Goal: Task Accomplishment & Management: Complete application form

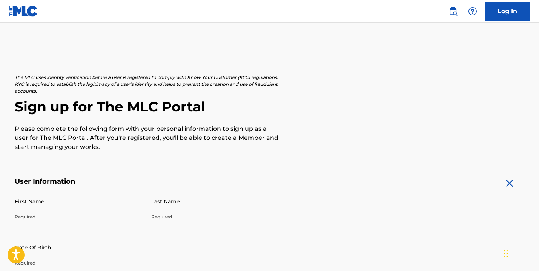
click at [84, 205] on input "First Name" at bounding box center [79, 201] width 128 height 22
type input "kaseem"
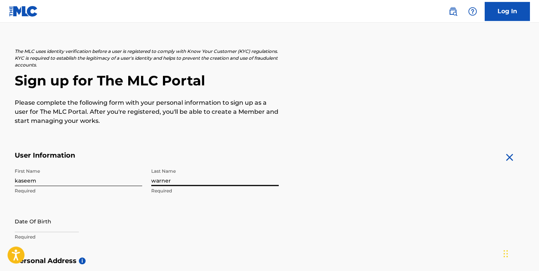
scroll to position [30, 0]
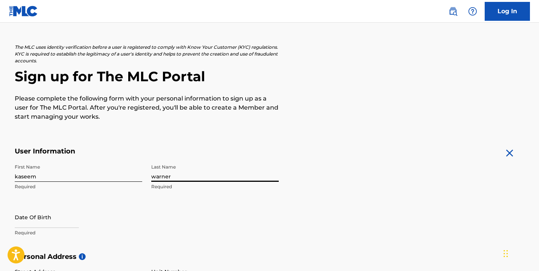
type input "warner"
click at [68, 226] on input "text" at bounding box center [47, 217] width 64 height 22
select select "7"
select select "2025"
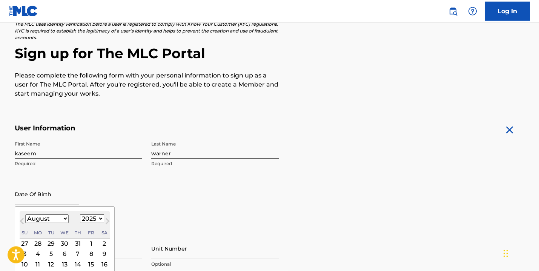
scroll to position [72, 0]
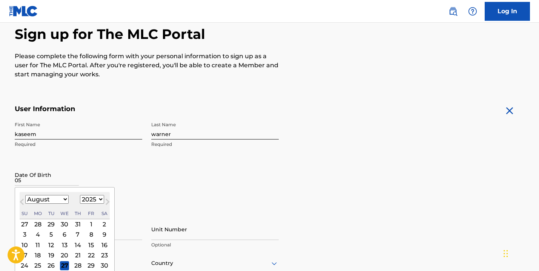
type input "0"
select select "4"
click option "May" at bounding box center [0, 0] width 0 height 0
click at [80, 195] on select "1899 1900 1901 1902 1903 1904 1905 1906 1907 1908 1909 1910 1911 1912 1913 1914…" at bounding box center [92, 199] width 24 height 9
select select "1975"
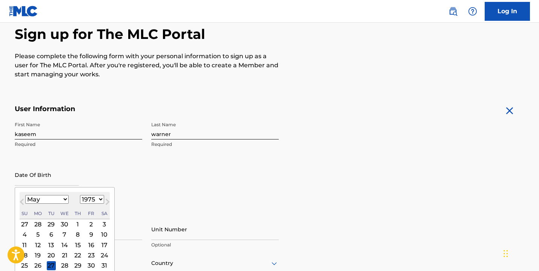
click option "1975" at bounding box center [0, 0] width 0 height 0
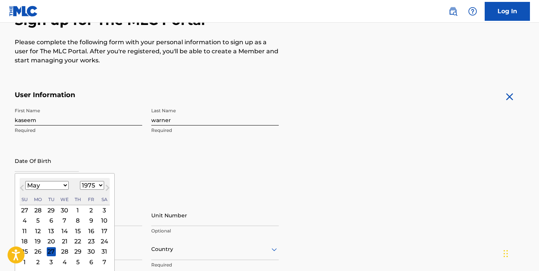
scroll to position [91, 0]
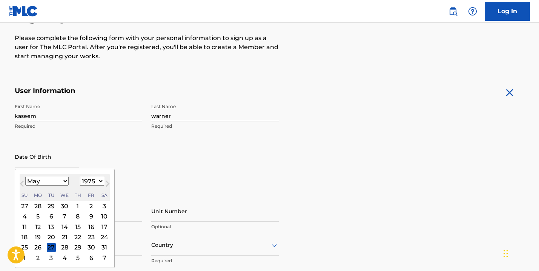
click at [40, 248] on div "26" at bounding box center [37, 247] width 9 height 9
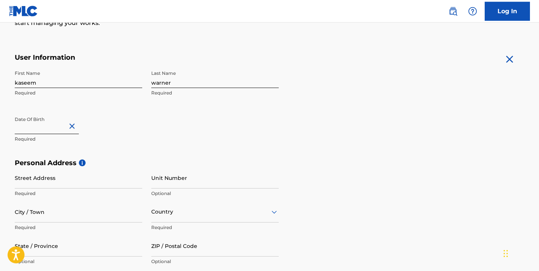
scroll to position [127, 0]
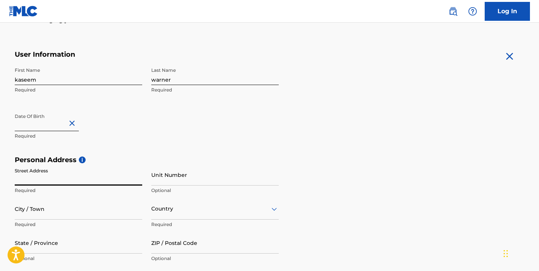
click at [89, 182] on input "Street Address" at bounding box center [79, 175] width 128 height 22
type input "[STREET_ADDRESS]"
click at [76, 218] on input "City / Town" at bounding box center [79, 209] width 128 height 22
type input "forest pk"
click at [157, 212] on div "Country" at bounding box center [215, 209] width 128 height 22
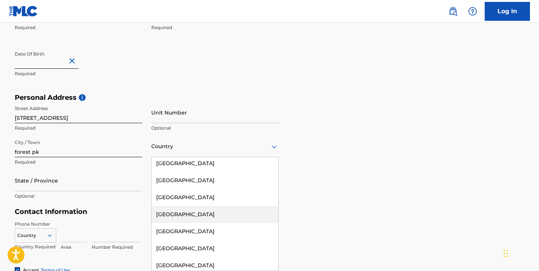
scroll to position [0, 0]
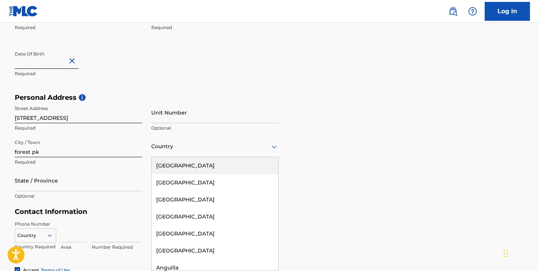
click at [170, 166] on div "[GEOGRAPHIC_DATA]" at bounding box center [215, 165] width 127 height 17
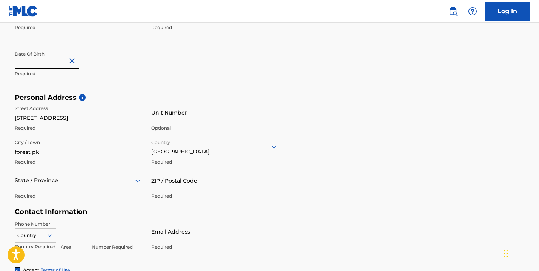
click at [79, 235] on input at bounding box center [74, 231] width 26 height 22
type input "470"
click at [122, 230] on input at bounding box center [116, 231] width 49 height 22
type input "7572553"
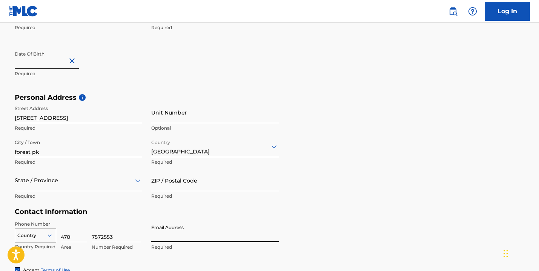
click at [185, 231] on input "Email Address" at bounding box center [215, 231] width 128 height 22
click at [45, 235] on div "Country" at bounding box center [36, 233] width 42 height 11
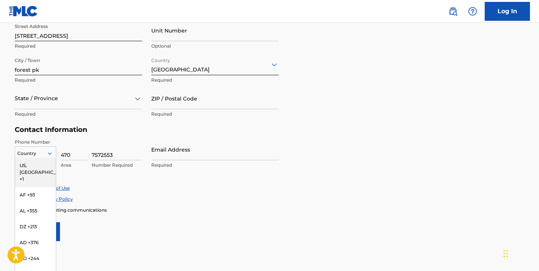
click at [36, 166] on div "US, [GEOGRAPHIC_DATA] +1" at bounding box center [35, 171] width 41 height 29
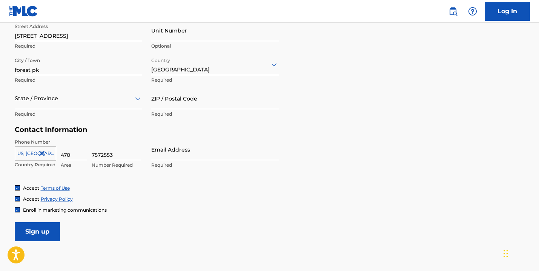
click at [214, 152] on input "Email Address" at bounding box center [215, 149] width 128 height 22
type input "[EMAIL_ADDRESS][DOMAIN_NAME]"
click at [31, 226] on input "Sign up" at bounding box center [37, 231] width 45 height 19
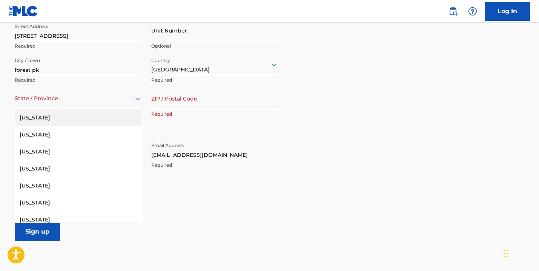
click at [71, 102] on div at bounding box center [79, 98] width 128 height 9
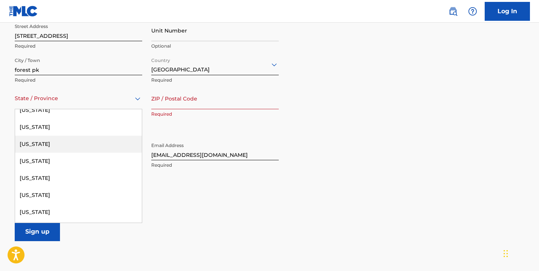
scroll to position [158, 0]
click at [74, 148] on div "[US_STATE]" at bounding box center [78, 145] width 127 height 17
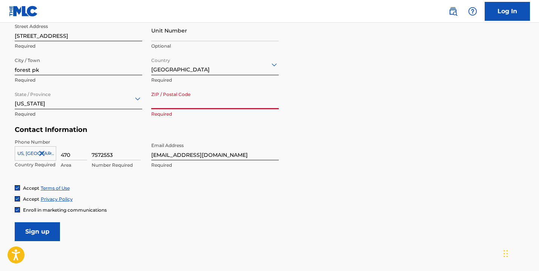
click at [183, 104] on input "ZIP / Postal Code" at bounding box center [215, 99] width 128 height 22
type input "30297"
click at [47, 230] on input "Sign up" at bounding box center [37, 231] width 45 height 19
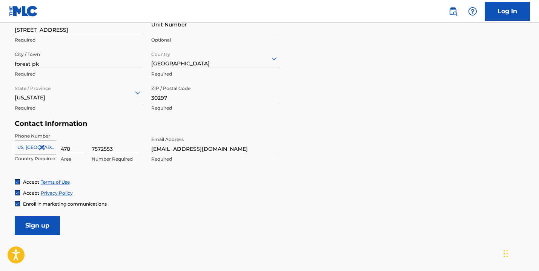
click at [326, 116] on div "Personal Address i Street Address [STREET_ADDRESS] Unit Number Optional City / …" at bounding box center [270, 62] width 510 height 114
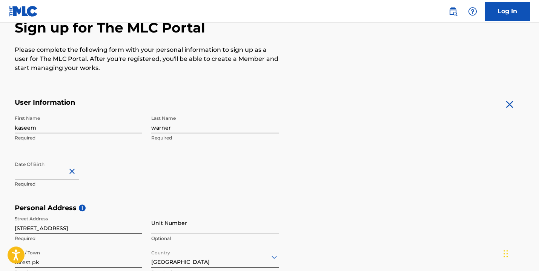
scroll to position [0, 0]
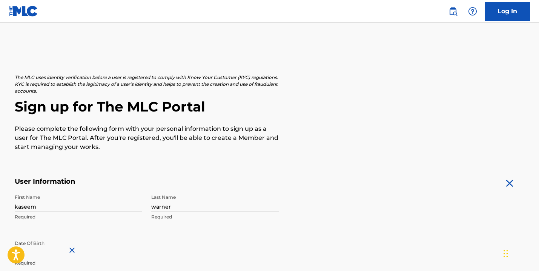
click at [499, 15] on link "Log In" at bounding box center [507, 11] width 45 height 19
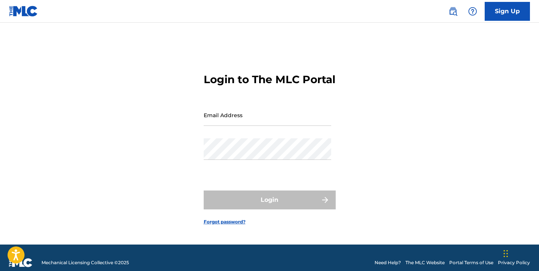
click at [288, 117] on input "Email Address" at bounding box center [268, 115] width 128 height 22
type input "[EMAIL_ADDRESS][DOMAIN_NAME]"
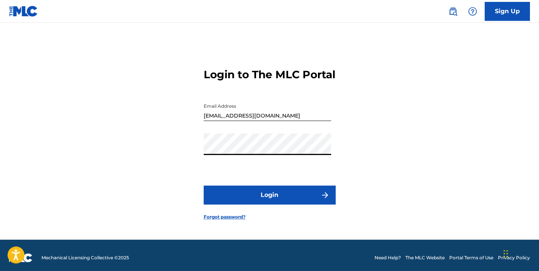
scroll to position [6, 0]
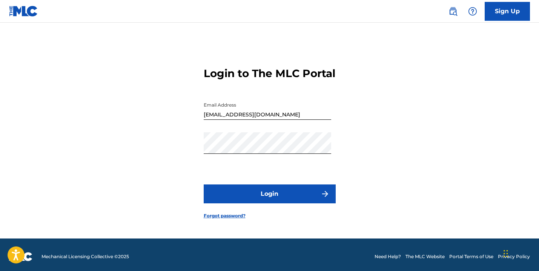
click at [277, 203] on button "Login" at bounding box center [270, 193] width 132 height 19
click at [254, 199] on button "Login" at bounding box center [270, 193] width 132 height 19
click at [243, 203] on button "Login" at bounding box center [270, 193] width 132 height 19
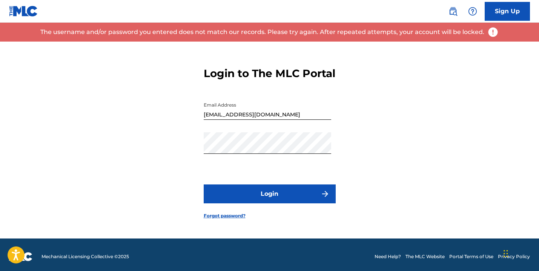
click at [233, 219] on link "Forgot password?" at bounding box center [225, 215] width 42 height 7
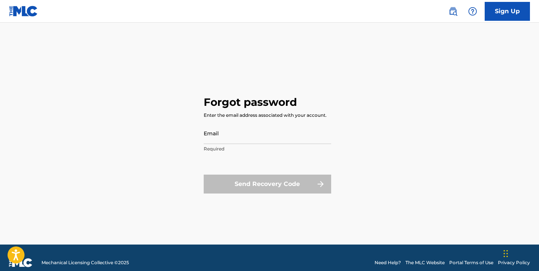
click at [237, 137] on input "Email" at bounding box center [268, 133] width 128 height 22
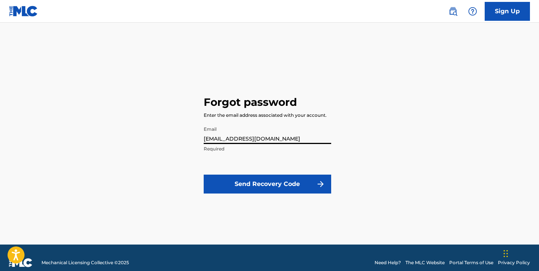
type input "[EMAIL_ADDRESS][DOMAIN_NAME]"
click at [282, 189] on button "Send Recovery Code" at bounding box center [268, 183] width 128 height 19
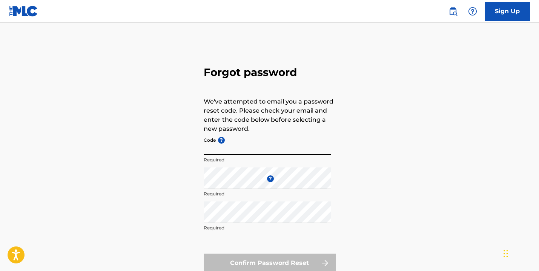
paste input "FP_7f2581bb20dcb8aba7907684eebc"
type input "FP_7f2581bb20dcb8aba7907684eebc"
drag, startPoint x: 405, startPoint y: 166, endPoint x: 354, endPoint y: 177, distance: 51.7
click at [405, 166] on div "Forgot password We've attempted to email you a password reset code. Please chec…" at bounding box center [270, 168] width 528 height 252
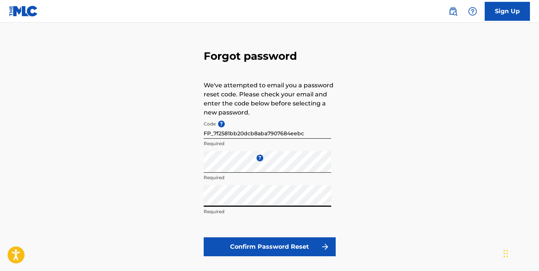
scroll to position [24, 0]
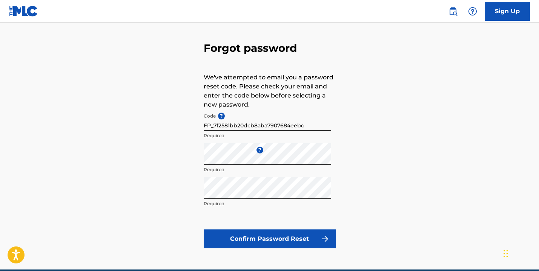
click at [276, 232] on button "Confirm Password Reset" at bounding box center [270, 238] width 132 height 19
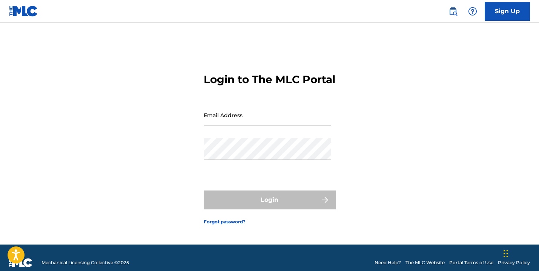
click at [33, 14] on img at bounding box center [23, 11] width 29 height 11
click at [279, 126] on input "Email Address" at bounding box center [268, 115] width 128 height 22
type input "[EMAIL_ADDRESS][DOMAIN_NAME]"
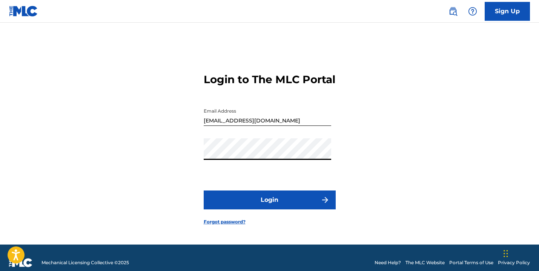
click at [242, 200] on button "Login" at bounding box center [270, 199] width 132 height 19
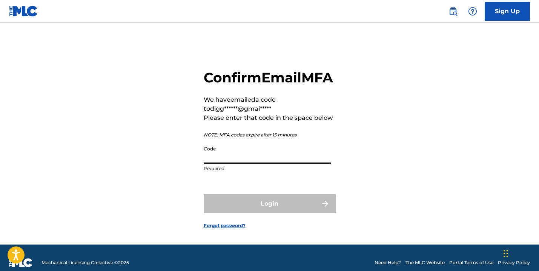
click at [214, 163] on input "Code" at bounding box center [268, 153] width 128 height 22
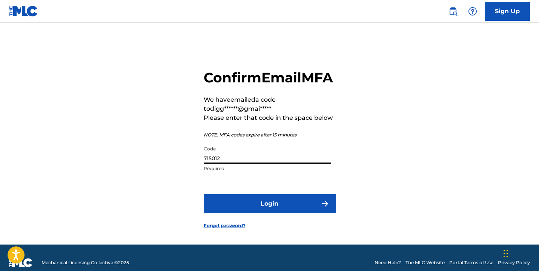
type input "715012"
click at [228, 211] on button "Login" at bounding box center [270, 203] width 132 height 19
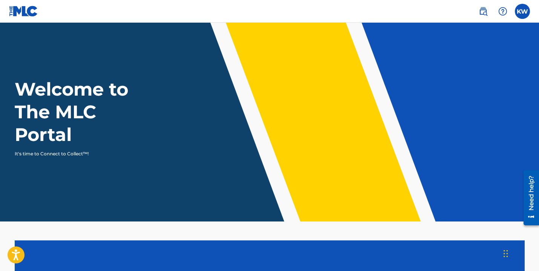
click at [518, 11] on label at bounding box center [522, 11] width 15 height 15
click at [523, 11] on input "KW [PERSON_NAME] [EMAIL_ADDRESS][DOMAIN_NAME] Profile Log out" at bounding box center [523, 11] width 0 height 0
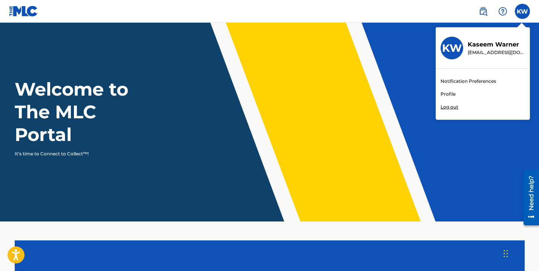
click at [449, 94] on link "Profile" at bounding box center [448, 94] width 15 height 7
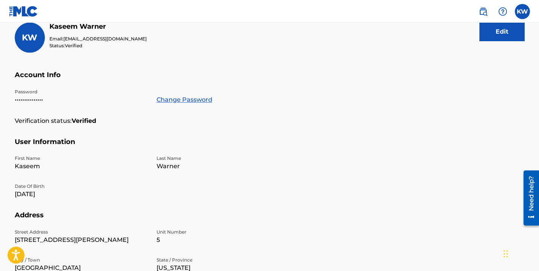
scroll to position [68, 0]
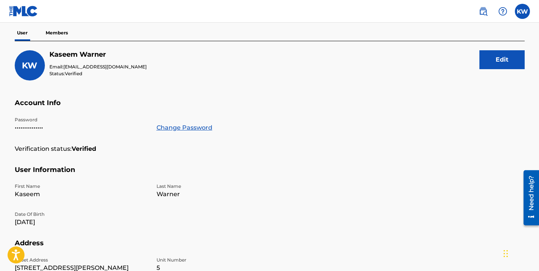
click at [509, 64] on button "Edit" at bounding box center [502, 59] width 45 height 19
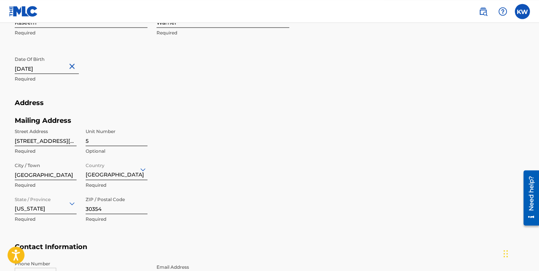
scroll to position [255, 0]
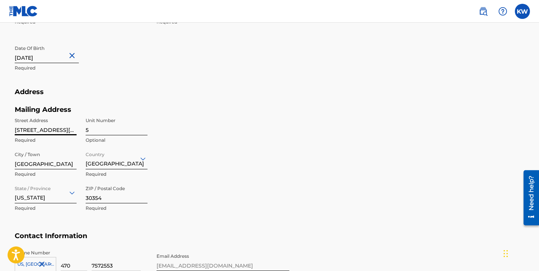
drag, startPoint x: 64, startPoint y: 131, endPoint x: 15, endPoint y: 123, distance: 49.4
click at [15, 123] on input "[STREET_ADDRESS][PERSON_NAME]" at bounding box center [46, 125] width 62 height 22
type input "4"
type input "[STREET_ADDRESS]"
drag, startPoint x: 125, startPoint y: 129, endPoint x: 53, endPoint y: 96, distance: 79.2
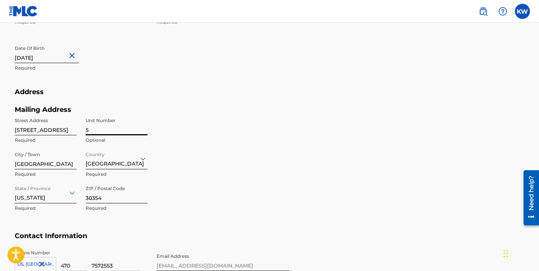
click at [86, 114] on input "5" at bounding box center [117, 125] width 62 height 22
drag, startPoint x: 105, startPoint y: 195, endPoint x: 83, endPoint y: 195, distance: 22.3
click at [86, 195] on input "30354" at bounding box center [117, 193] width 62 height 22
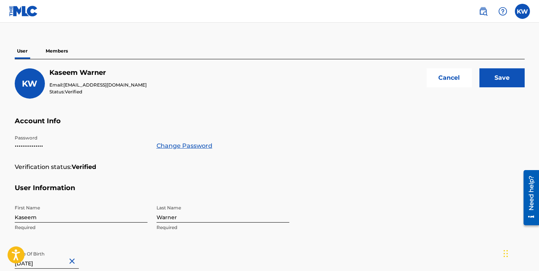
scroll to position [0, 0]
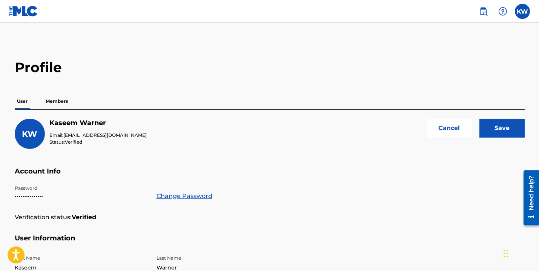
type input "30274"
click at [495, 130] on input "Save" at bounding box center [502, 127] width 45 height 19
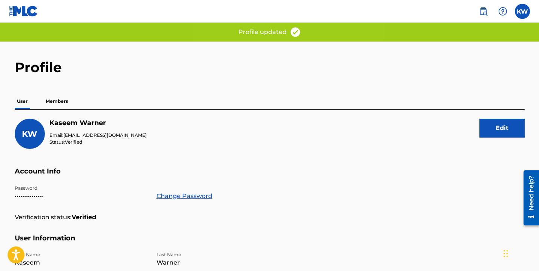
click at [64, 100] on p "Members" at bounding box center [56, 101] width 27 height 16
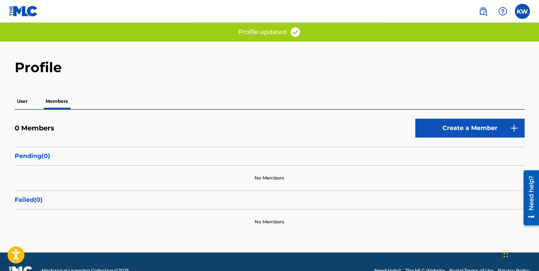
click at [455, 127] on link "Create a Member" at bounding box center [469, 127] width 109 height 19
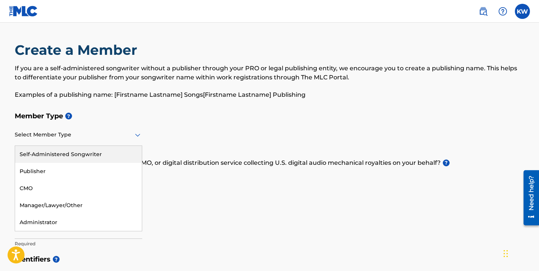
click at [131, 134] on div at bounding box center [79, 134] width 128 height 9
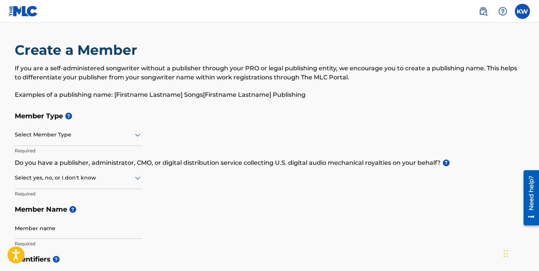
click at [245, 112] on h5 "Member Type ?" at bounding box center [270, 116] width 510 height 16
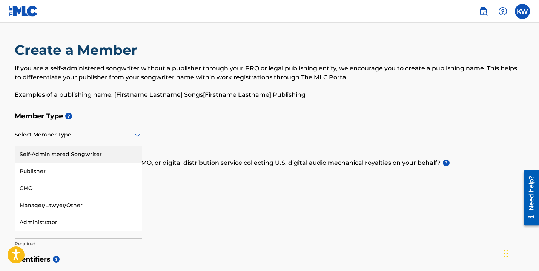
click at [133, 136] on div at bounding box center [79, 134] width 128 height 9
click at [319, 109] on h5 "Member Type ?" at bounding box center [270, 116] width 510 height 16
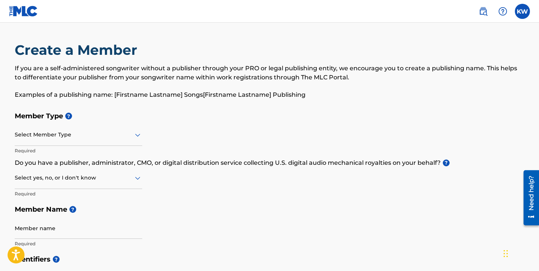
click at [136, 132] on icon at bounding box center [137, 134] width 9 height 9
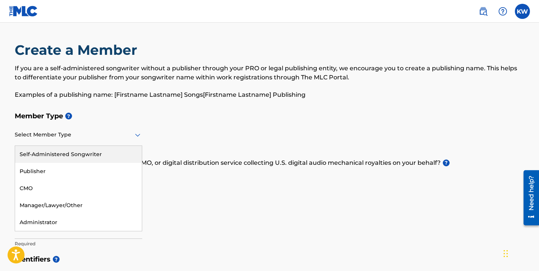
click at [122, 149] on div "Self-Administered Songwriter" at bounding box center [78, 154] width 127 height 17
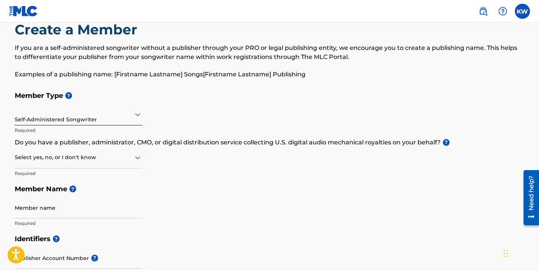
scroll to position [24, 0]
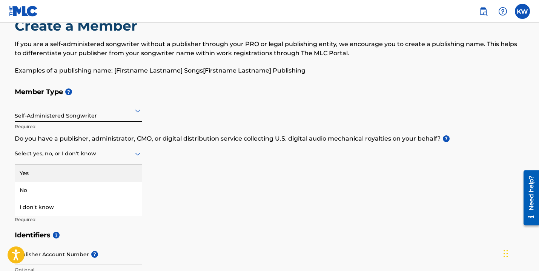
click at [135, 154] on icon at bounding box center [137, 153] width 9 height 9
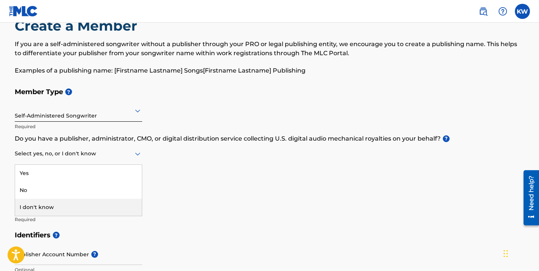
click at [92, 207] on div "I don't know" at bounding box center [78, 206] width 127 height 17
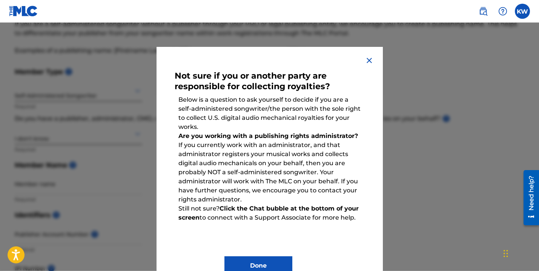
scroll to position [48, 0]
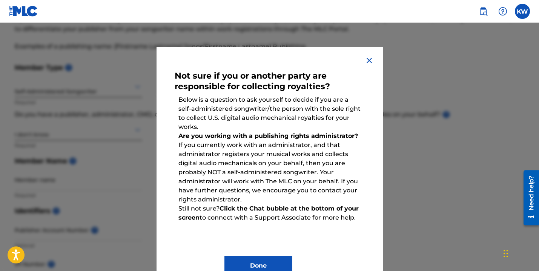
click at [264, 260] on button "Done" at bounding box center [259, 265] width 68 height 19
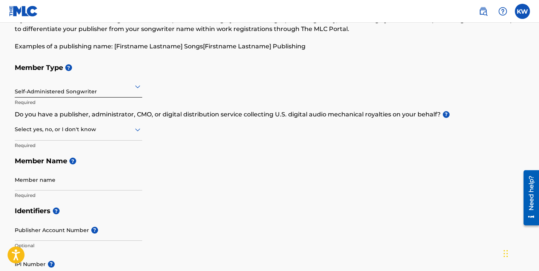
click at [114, 131] on div at bounding box center [79, 129] width 128 height 9
click at [82, 163] on div "No" at bounding box center [78, 165] width 127 height 17
click at [101, 173] on input "Member name" at bounding box center [79, 180] width 128 height 22
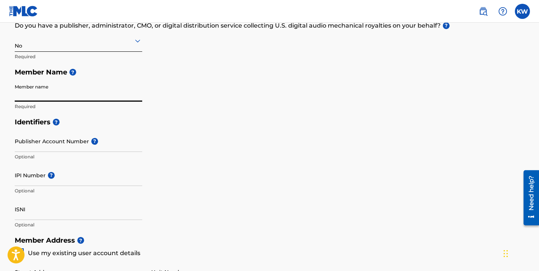
scroll to position [139, 0]
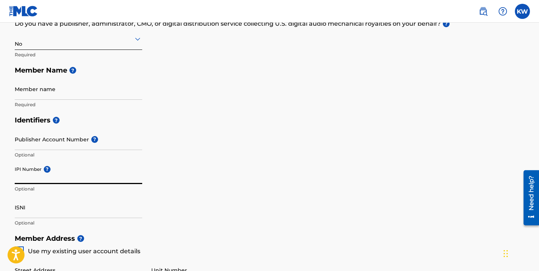
click at [57, 179] on input "IPI Number ?" at bounding box center [79, 173] width 128 height 22
paste input "01193475433"
type input "01193475433"
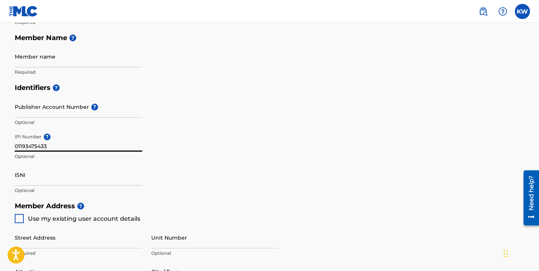
scroll to position [193, 0]
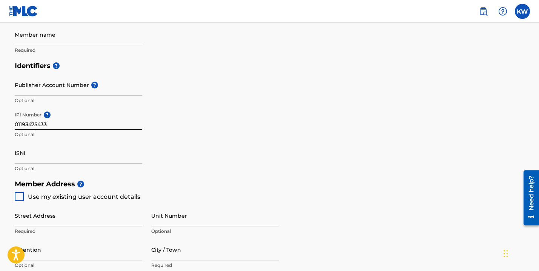
click at [21, 195] on div at bounding box center [19, 196] width 9 height 9
type input "[STREET_ADDRESS]"
type input "[GEOGRAPHIC_DATA]"
type input "30274"
type input "470"
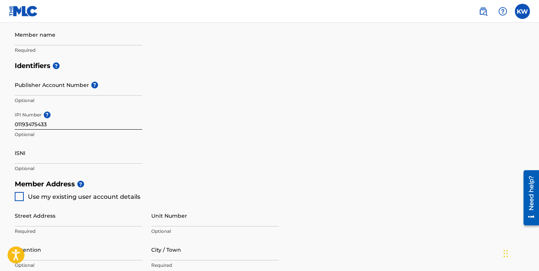
type input "7572553"
type input "[EMAIL_ADDRESS][DOMAIN_NAME]"
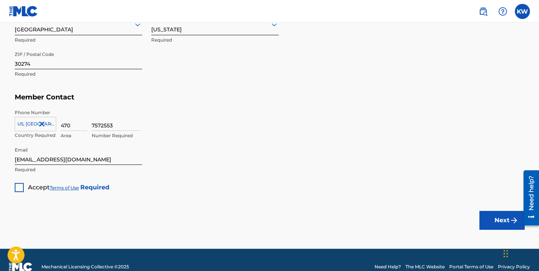
scroll to position [466, 0]
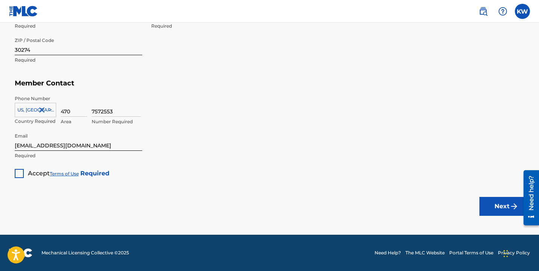
click at [18, 174] on div at bounding box center [19, 173] width 9 height 9
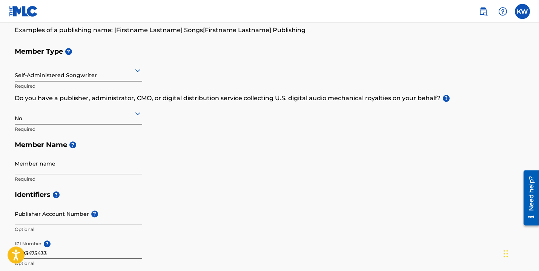
scroll to position [78, 0]
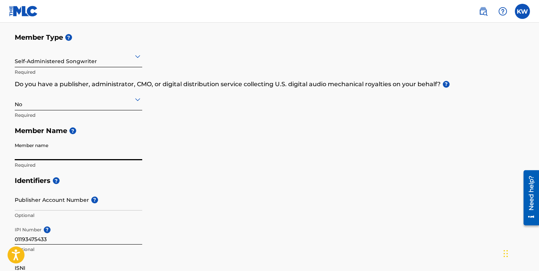
click at [70, 148] on input "Member name" at bounding box center [79, 149] width 128 height 22
click at [17, 153] on input "the Black Kennedys" at bounding box center [79, 149] width 128 height 22
click at [102, 152] on input "The Black Kennedys" at bounding box center [79, 149] width 128 height 22
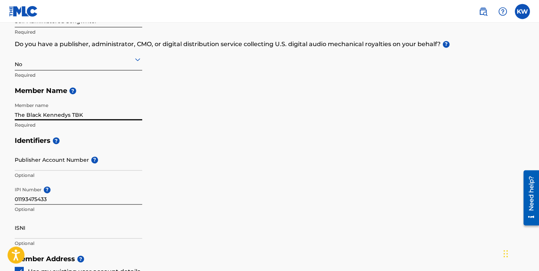
scroll to position [121, 0]
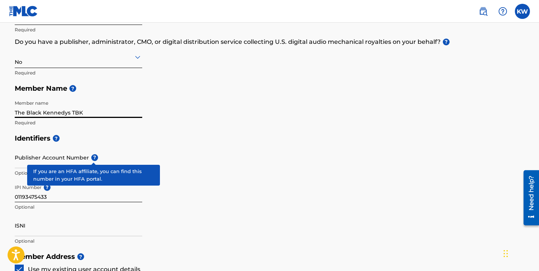
type input "The Black Kennedys TBK"
click at [95, 158] on span "?" at bounding box center [94, 157] width 7 height 7
click at [95, 158] on input "Publisher Account Number ?" at bounding box center [79, 157] width 128 height 22
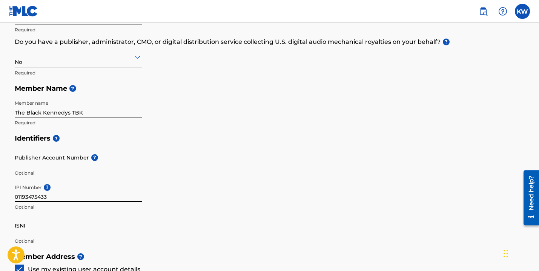
drag, startPoint x: 52, startPoint y: 194, endPoint x: -5, endPoint y: 180, distance: 59.4
click at [15, 180] on input "01193475433" at bounding box center [79, 191] width 128 height 22
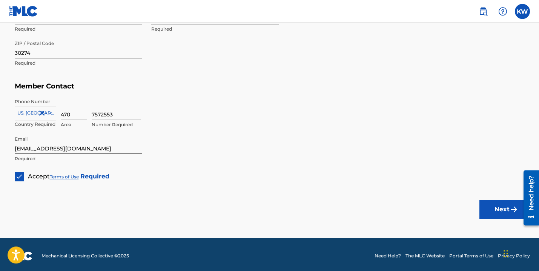
scroll to position [466, 0]
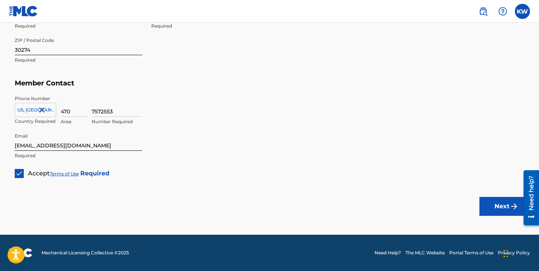
click at [487, 203] on button "Next" at bounding box center [502, 206] width 45 height 19
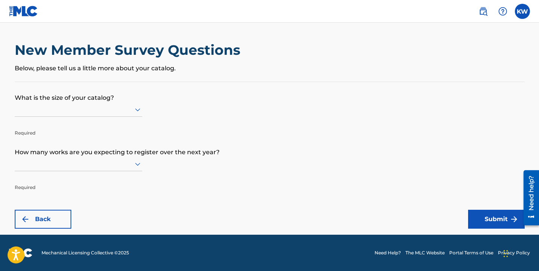
click at [134, 107] on icon at bounding box center [137, 109] width 9 height 9
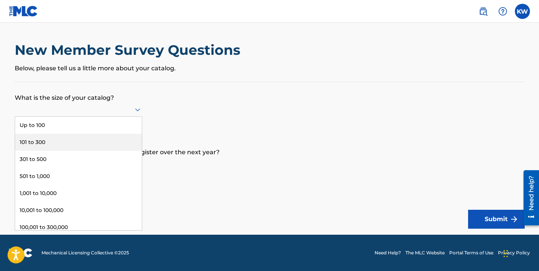
click at [111, 139] on div "101 to 300" at bounding box center [78, 142] width 127 height 17
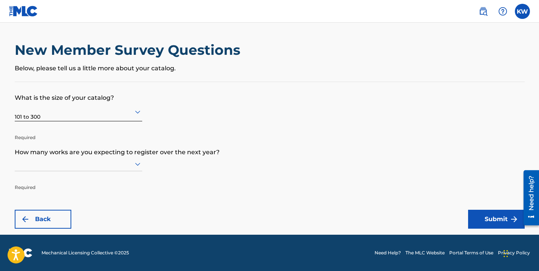
click at [139, 166] on icon at bounding box center [137, 163] width 9 height 9
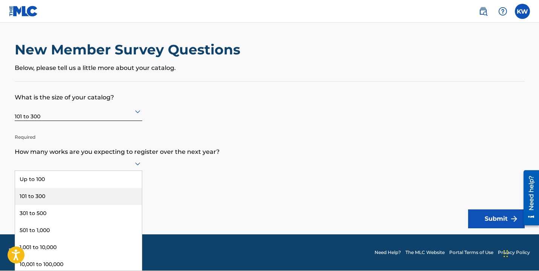
click at [122, 190] on div "101 to 300" at bounding box center [78, 196] width 127 height 17
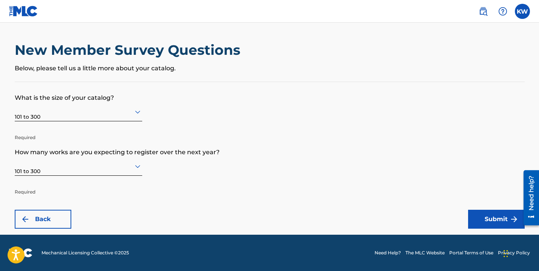
scroll to position [0, 0]
click at [139, 165] on icon at bounding box center [137, 166] width 5 height 3
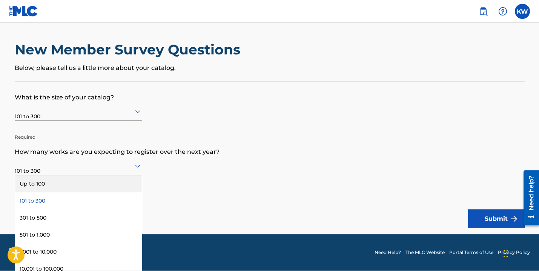
click at [116, 185] on div "Up to 100" at bounding box center [78, 183] width 127 height 17
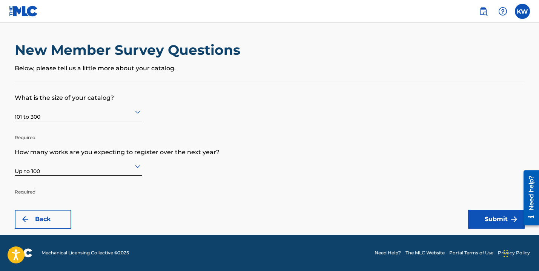
click at [138, 167] on icon at bounding box center [137, 166] width 5 height 3
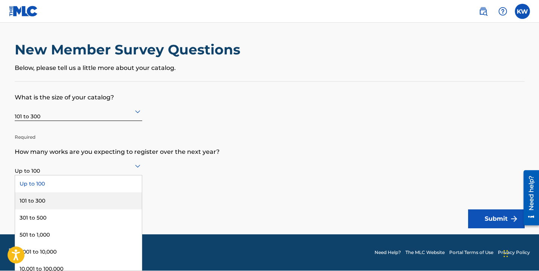
click at [88, 199] on div "101 to 300" at bounding box center [78, 200] width 127 height 17
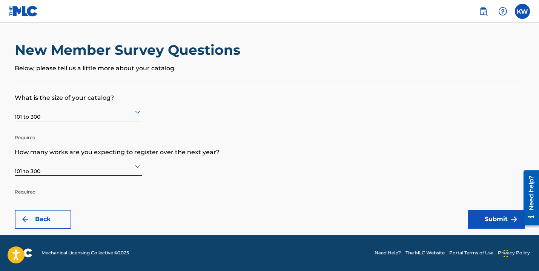
click at [489, 217] on button "Submit" at bounding box center [496, 218] width 57 height 19
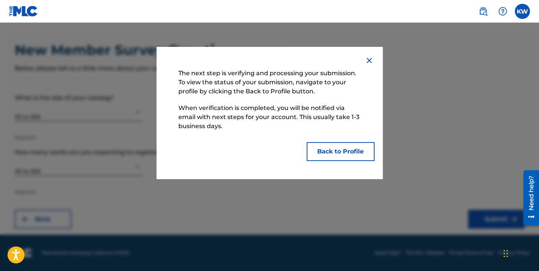
click at [326, 149] on button "Back to Profile" at bounding box center [341, 151] width 68 height 19
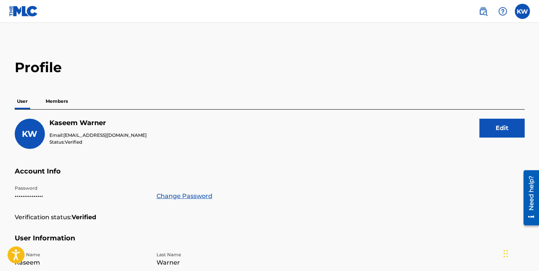
click at [64, 102] on p "Members" at bounding box center [56, 101] width 27 height 16
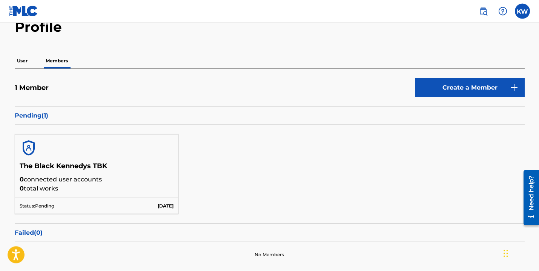
scroll to position [42, 0]
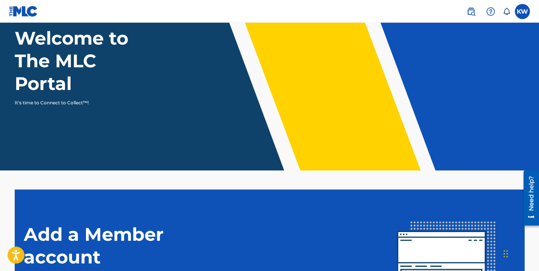
scroll to position [53, 0]
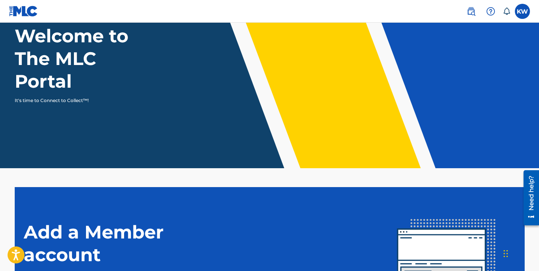
click at [517, 11] on label at bounding box center [522, 11] width 15 height 15
click at [523, 11] on input "KW Kaseem Warner diggs11225@gmail.com Notification Preferences Profile Log out" at bounding box center [523, 11] width 0 height 0
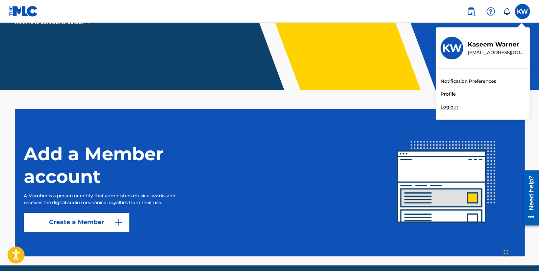
scroll to position [162, 0]
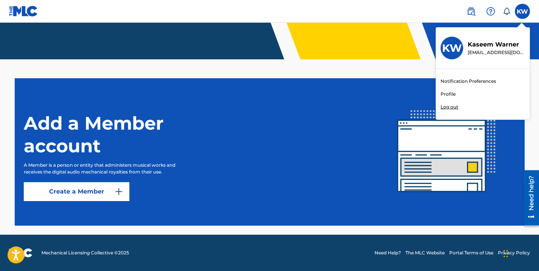
click at [298, 148] on div "Add a Member account A Member is a person or entity that administers musical wo…" at bounding box center [201, 152] width 354 height 98
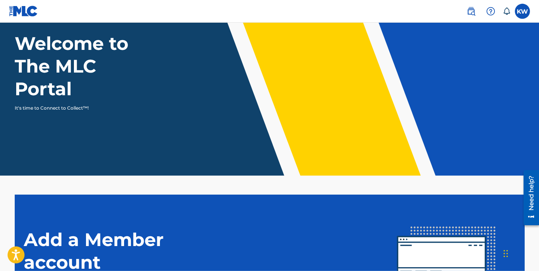
scroll to position [0, 0]
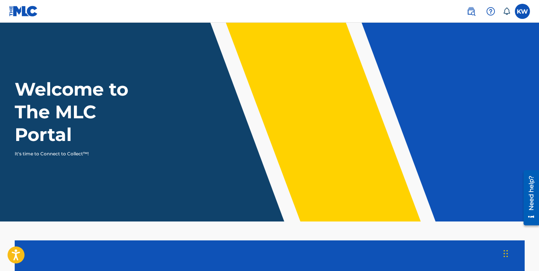
click at [508, 9] on icon at bounding box center [507, 12] width 8 height 8
click at [522, 8] on label at bounding box center [522, 11] width 15 height 15
click at [523, 11] on input "KW Kaseem Warner diggs11225@gmail.com Notification Preferences Profile Log out" at bounding box center [523, 11] width 0 height 0
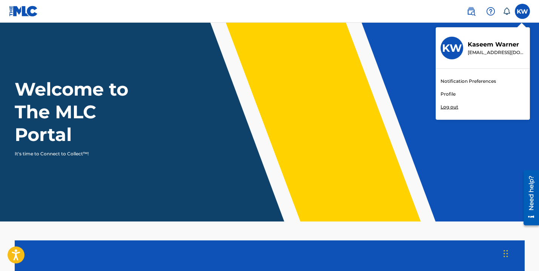
click at [452, 93] on link "Profile" at bounding box center [448, 94] width 15 height 7
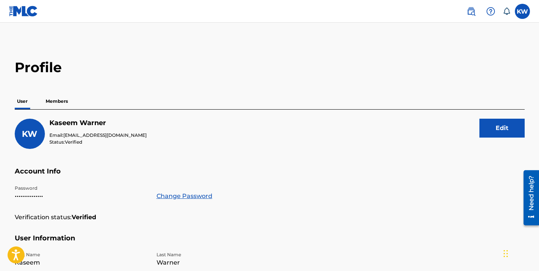
click at [469, 13] on img at bounding box center [471, 11] width 9 height 9
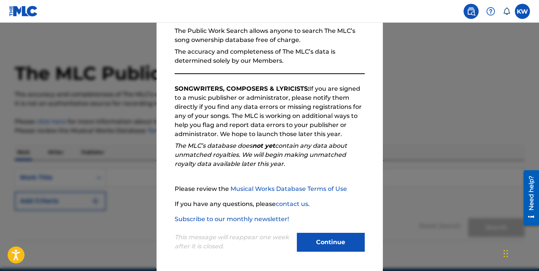
scroll to position [75, 0]
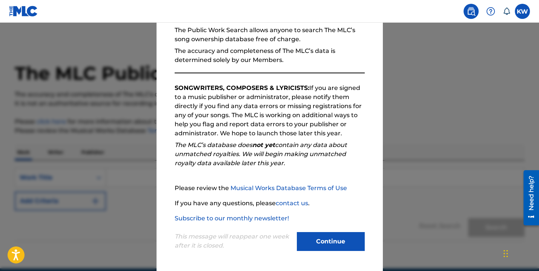
click at [316, 241] on button "Continue" at bounding box center [331, 241] width 68 height 19
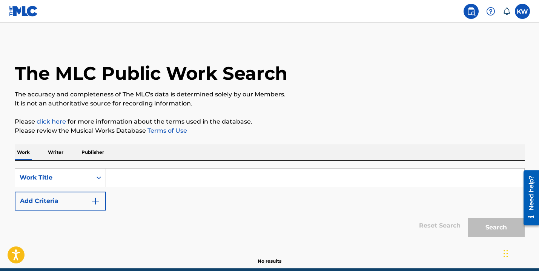
click at [128, 177] on input "Search Form" at bounding box center [315, 177] width 419 height 18
click at [60, 152] on p "Writer" at bounding box center [56, 152] width 20 height 16
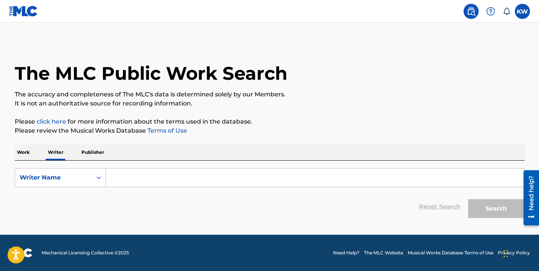
click at [130, 175] on input "Search Form" at bounding box center [315, 177] width 419 height 18
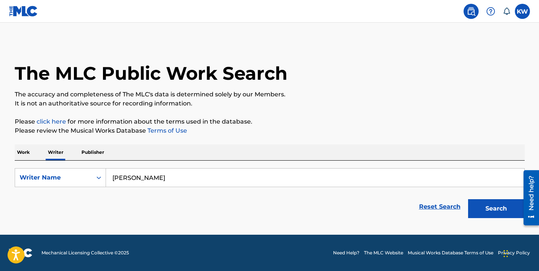
type input "kaseem warner"
click at [468, 199] on button "Search" at bounding box center [496, 208] width 57 height 19
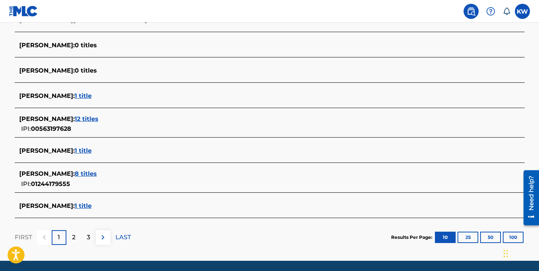
scroll to position [284, 0]
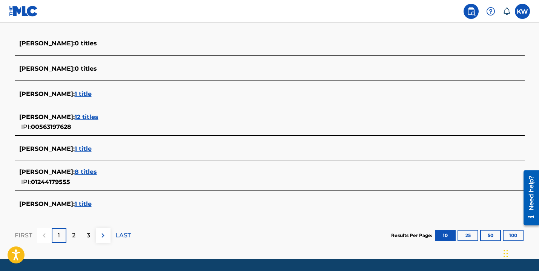
click at [512, 233] on button "100" at bounding box center [513, 234] width 21 height 11
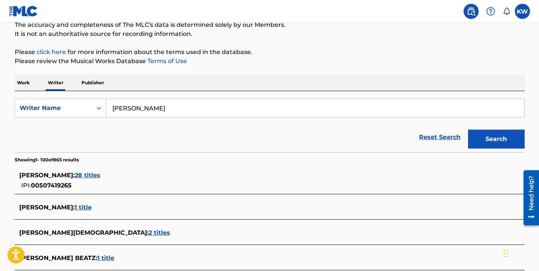
scroll to position [0, 0]
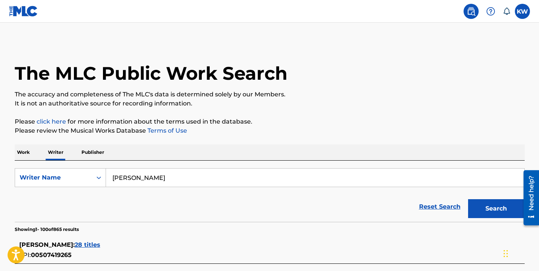
click at [92, 154] on p "Publisher" at bounding box center [92, 152] width 27 height 16
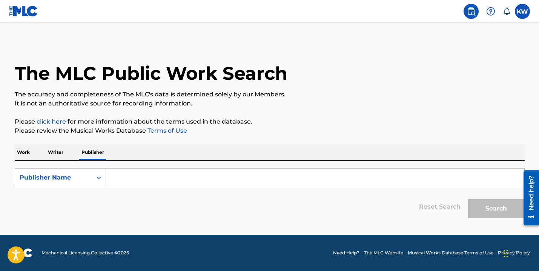
click at [28, 153] on p "Work" at bounding box center [23, 152] width 17 height 16
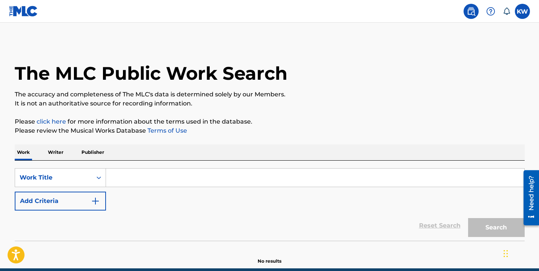
click at [125, 177] on input "Search Form" at bounding box center [315, 177] width 419 height 18
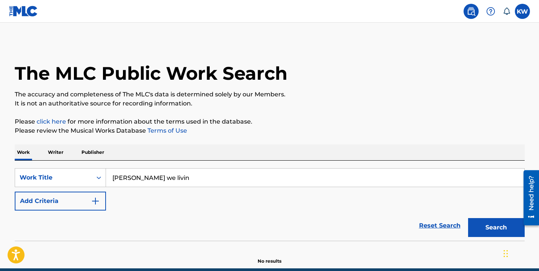
click at [468, 218] on button "Search" at bounding box center [496, 227] width 57 height 19
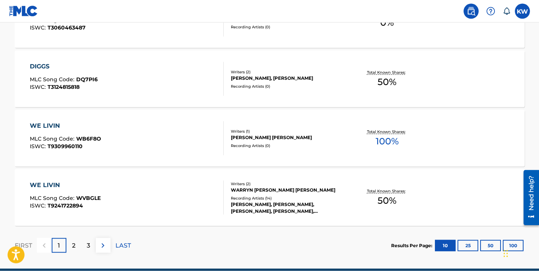
scroll to position [628, 0]
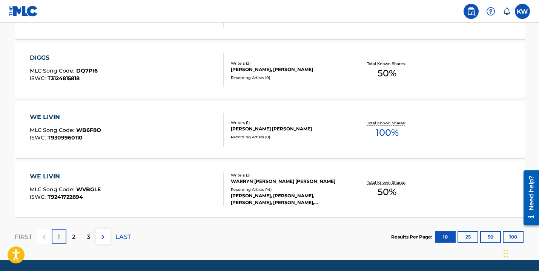
click at [75, 235] on p "2" at bounding box center [73, 236] width 3 height 9
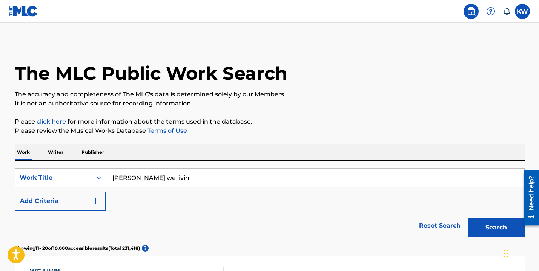
scroll to position [12, 0]
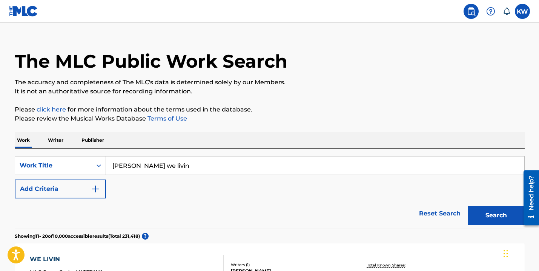
drag, startPoint x: 216, startPoint y: 163, endPoint x: 160, endPoint y: 169, distance: 56.1
click at [160, 169] on input "diggs giovanni we livin" at bounding box center [315, 165] width 419 height 18
click at [468, 206] on button "Search" at bounding box center [496, 215] width 57 height 19
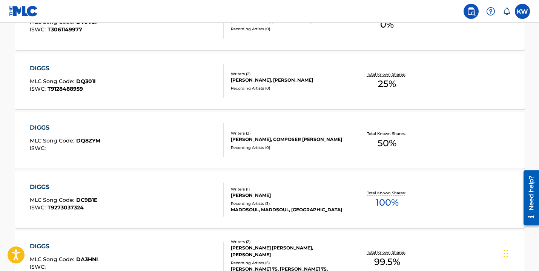
scroll to position [0, 0]
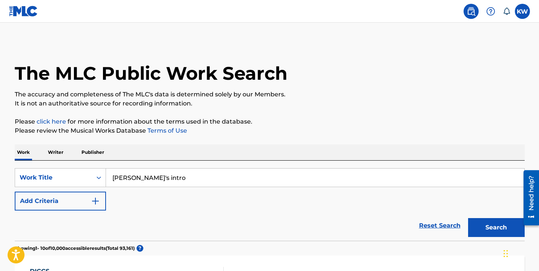
drag, startPoint x: 220, startPoint y: 179, endPoint x: 158, endPoint y: 178, distance: 61.9
click at [158, 178] on input "diggs giovanni kaseem's intro" at bounding box center [315, 177] width 419 height 18
click at [468, 218] on button "Search" at bounding box center [496, 227] width 57 height 19
click at [228, 178] on input "diggs giovannia$c" at bounding box center [315, 177] width 419 height 18
click at [197, 175] on input "diggs giovannia$c" at bounding box center [315, 177] width 419 height 18
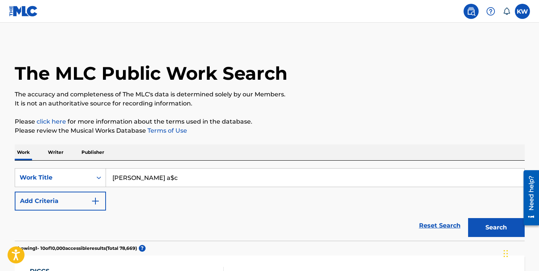
type input "diggs giovanni a$c"
click at [468, 218] on button "Search" at bounding box center [496, 227] width 57 height 19
click at [60, 151] on p "Writer" at bounding box center [56, 152] width 20 height 16
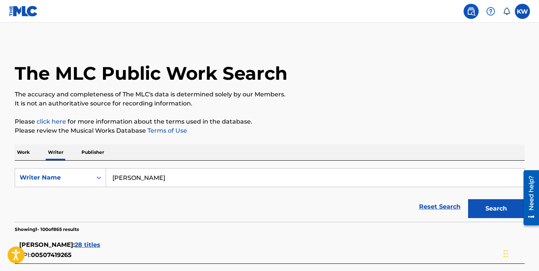
click at [169, 175] on input "kaseem warner" at bounding box center [315, 177] width 419 height 18
type input "kaseem warner a$c"
click at [468, 199] on button "Search" at bounding box center [496, 208] width 57 height 19
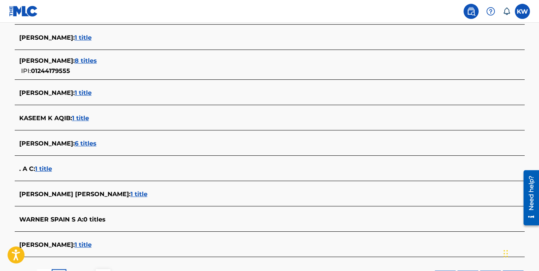
scroll to position [2657, 0]
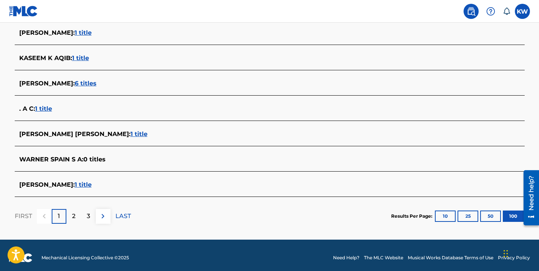
click at [77, 217] on div "2" at bounding box center [73, 216] width 15 height 15
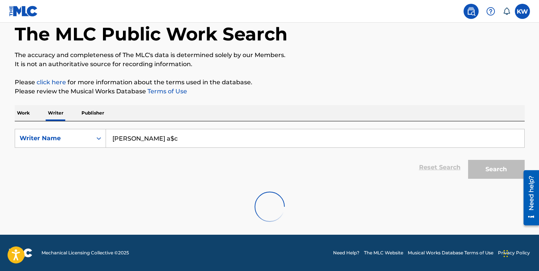
scroll to position [39, 0]
click at [192, 141] on input "kaseem warner a$c" at bounding box center [315, 138] width 419 height 18
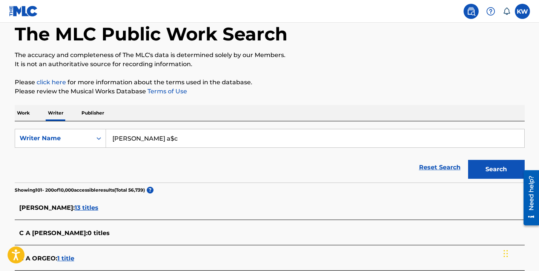
drag, startPoint x: 192, startPoint y: 141, endPoint x: 166, endPoint y: 135, distance: 26.9
click at [166, 135] on input "kaseem warner a$c" at bounding box center [315, 138] width 419 height 18
